Goal: Information Seeking & Learning: Find specific fact

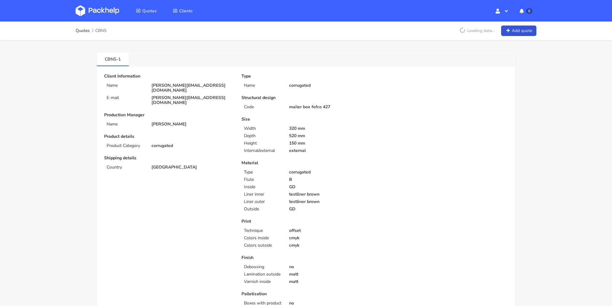
scroll to position [184, 0]
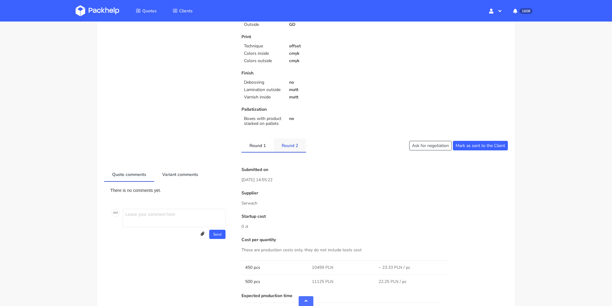
click at [291, 148] on link "Round 2" at bounding box center [290, 145] width 32 height 14
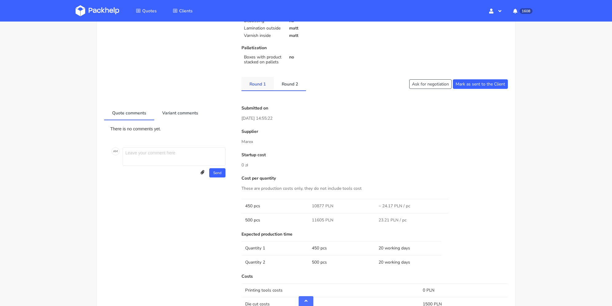
click at [260, 86] on link "Round 1" at bounding box center [257, 84] width 32 height 14
click at [293, 81] on link "Round 2" at bounding box center [290, 84] width 32 height 14
click at [265, 84] on link "Round 1" at bounding box center [257, 84] width 32 height 14
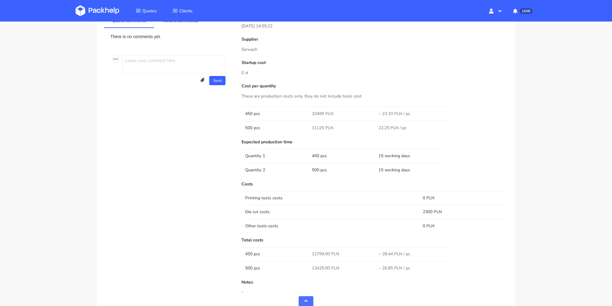
scroll to position [307, 0]
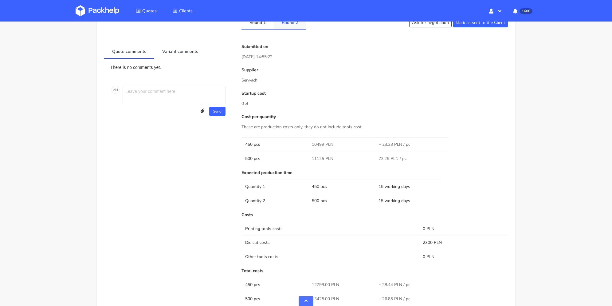
click at [290, 26] on link "Round 2" at bounding box center [290, 22] width 32 height 14
click at [259, 28] on link "Round 1" at bounding box center [257, 22] width 32 height 14
click at [288, 28] on link "Round 2" at bounding box center [290, 22] width 32 height 14
click at [257, 28] on link "Round 1" at bounding box center [257, 22] width 32 height 14
click at [288, 26] on link "Round 2" at bounding box center [290, 22] width 32 height 14
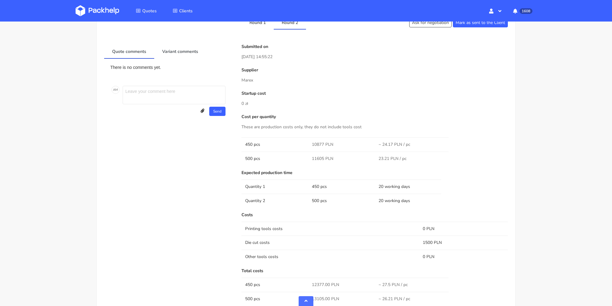
click at [263, 29] on div "Client Information Name juan@merchery.co E-mail juan@merchery.co Production Man…" at bounding box center [306, 122] width 404 height 711
click at [264, 23] on link "Round 1" at bounding box center [257, 22] width 32 height 14
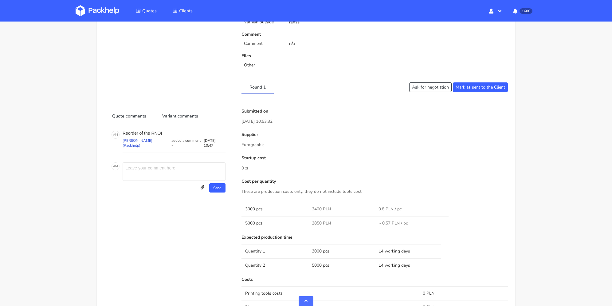
scroll to position [246, 0]
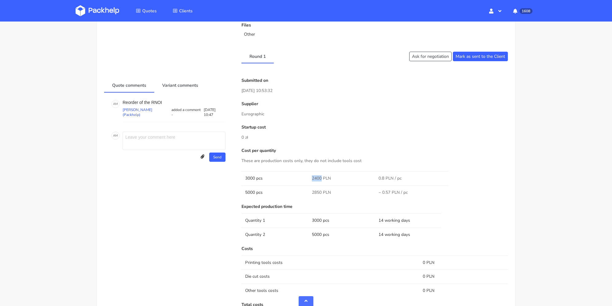
drag, startPoint x: 315, startPoint y: 177, endPoint x: 321, endPoint y: 177, distance: 6.5
click at [321, 177] on td "2400 PLN" at bounding box center [341, 178] width 67 height 14
copy span "2400"
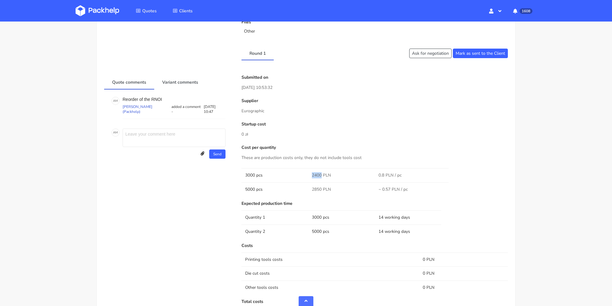
scroll to position [157, 0]
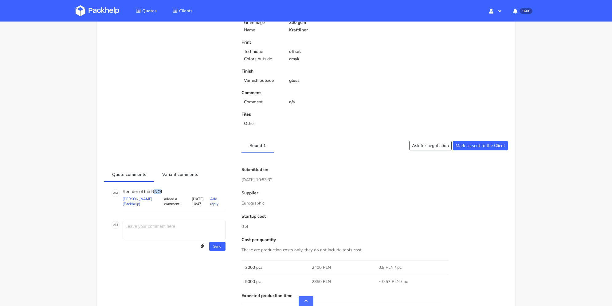
drag, startPoint x: 160, startPoint y: 190, endPoint x: 164, endPoint y: 190, distance: 3.7
click at [153, 190] on p "Reorder of the RNOI" at bounding box center [174, 191] width 103 height 5
click at [164, 190] on p "Reorder of the RNOI" at bounding box center [174, 191] width 103 height 5
drag, startPoint x: 164, startPoint y: 190, endPoint x: 150, endPoint y: 190, distance: 13.8
click at [150, 190] on p "Reorder of the RNOI" at bounding box center [174, 191] width 103 height 5
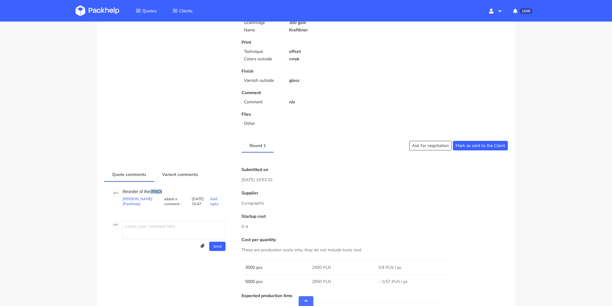
copy p "RNOI"
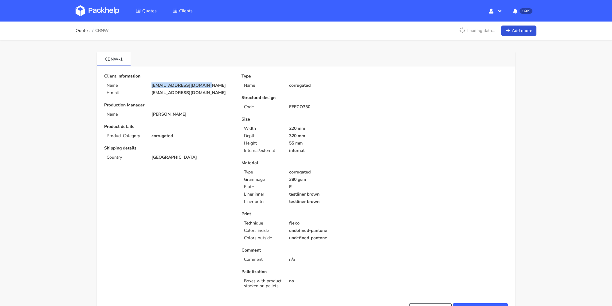
drag, startPoint x: 205, startPoint y: 84, endPoint x: 149, endPoint y: 84, distance: 56.5
click at [149, 84] on div "backtocookies@gmail.com" at bounding box center [192, 85] width 90 height 5
copy p "backtocookies@gmail.com"
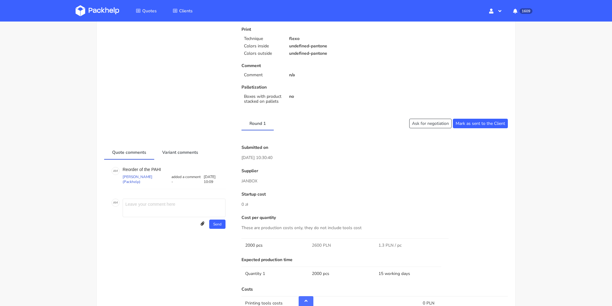
scroll to position [276, 0]
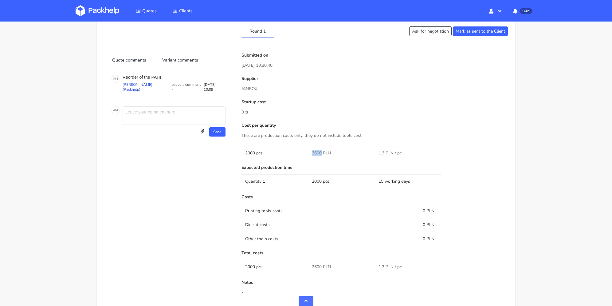
drag, startPoint x: 312, startPoint y: 150, endPoint x: 321, endPoint y: 152, distance: 9.3
click at [321, 152] on span "2600 PLN" at bounding box center [321, 153] width 19 height 6
copy span "2600"
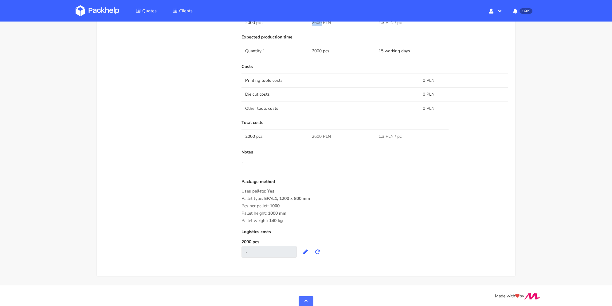
scroll to position [222, 0]
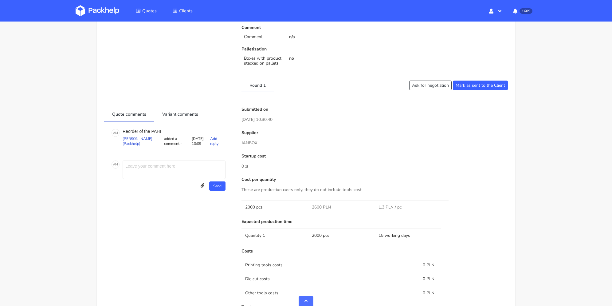
click at [156, 129] on p "Reorder of the PAHI" at bounding box center [174, 131] width 103 height 5
drag, startPoint x: 156, startPoint y: 128, endPoint x: 231, endPoint y: 66, distance: 97.7
click at [156, 129] on p "Reorder of the PAHI" at bounding box center [174, 131] width 103 height 5
copy p "PAHI"
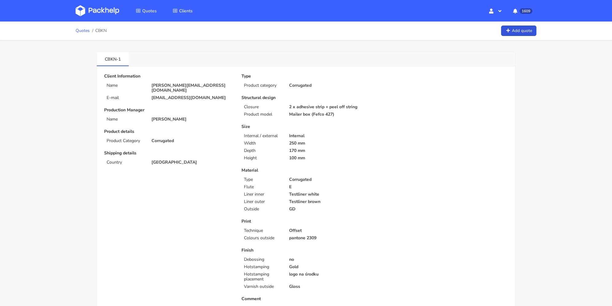
click at [83, 31] on link "Quotes" at bounding box center [83, 30] width 14 height 5
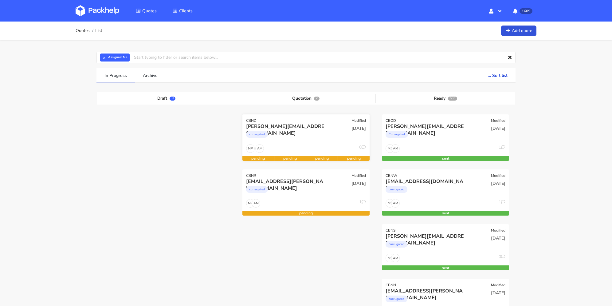
click at [303, 132] on div "corrugated" at bounding box center [286, 136] width 81 height 12
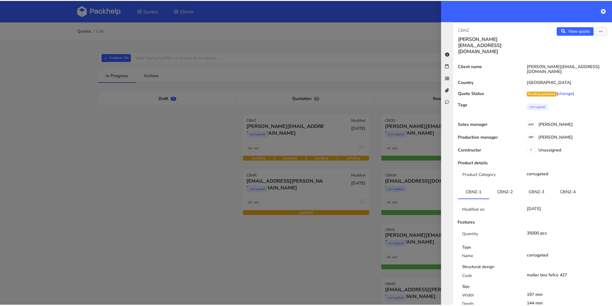
scroll to position [61, 0]
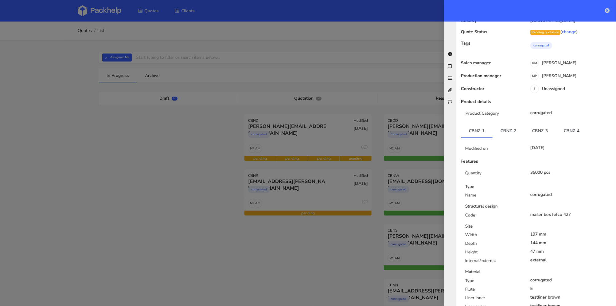
click at [608, 10] on icon at bounding box center [607, 10] width 5 height 5
